Goal: Task Accomplishment & Management: Manage account settings

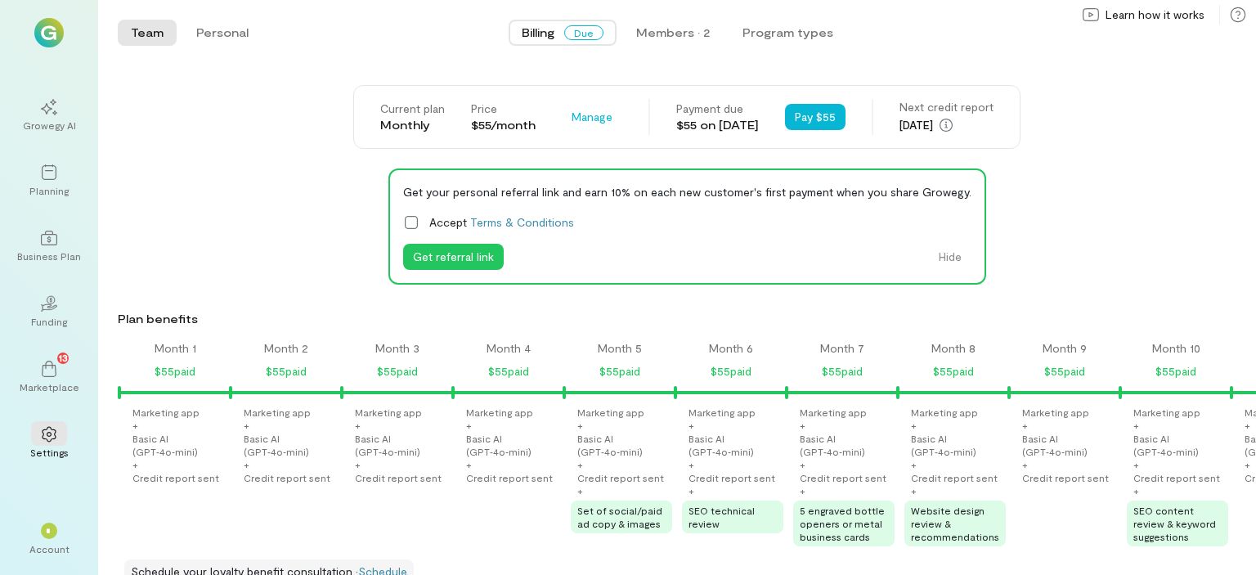
scroll to position [0, 1279]
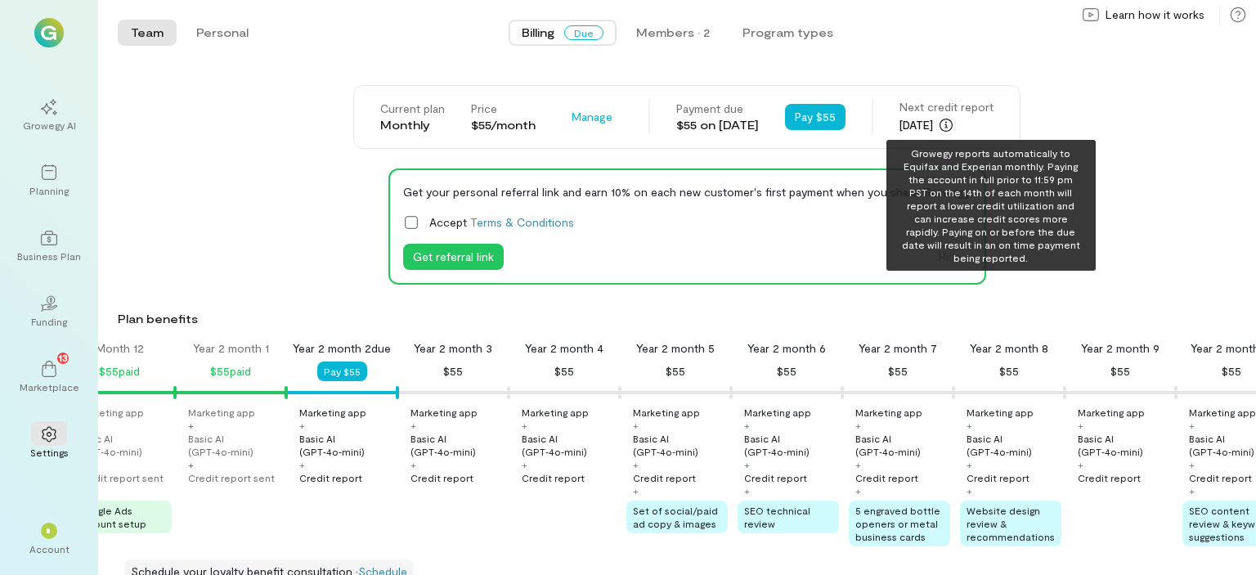
click at [953, 124] on icon "button" at bounding box center [946, 125] width 13 height 13
